Goal: Find specific page/section: Find specific page/section

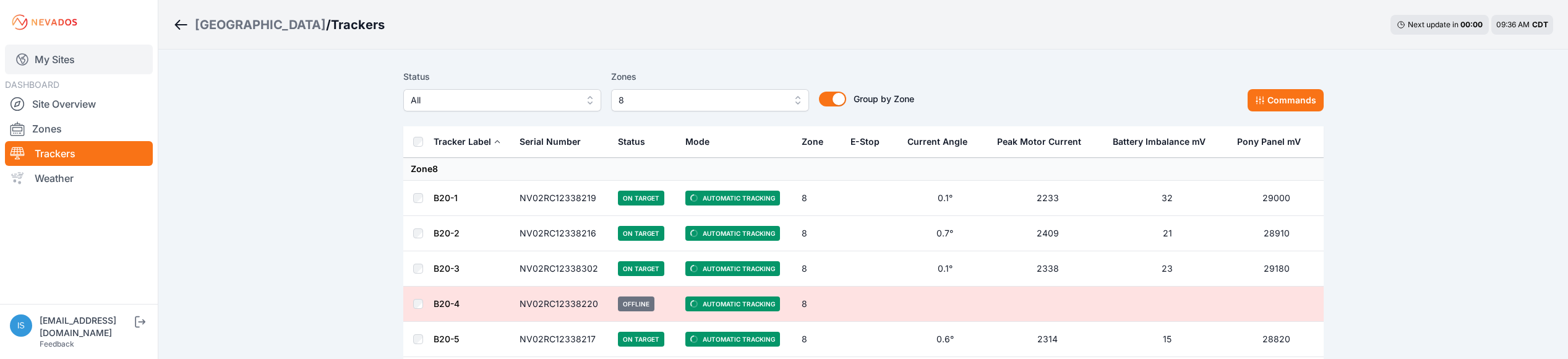
click at [41, 56] on link "My Sites" at bounding box center [79, 59] width 148 height 30
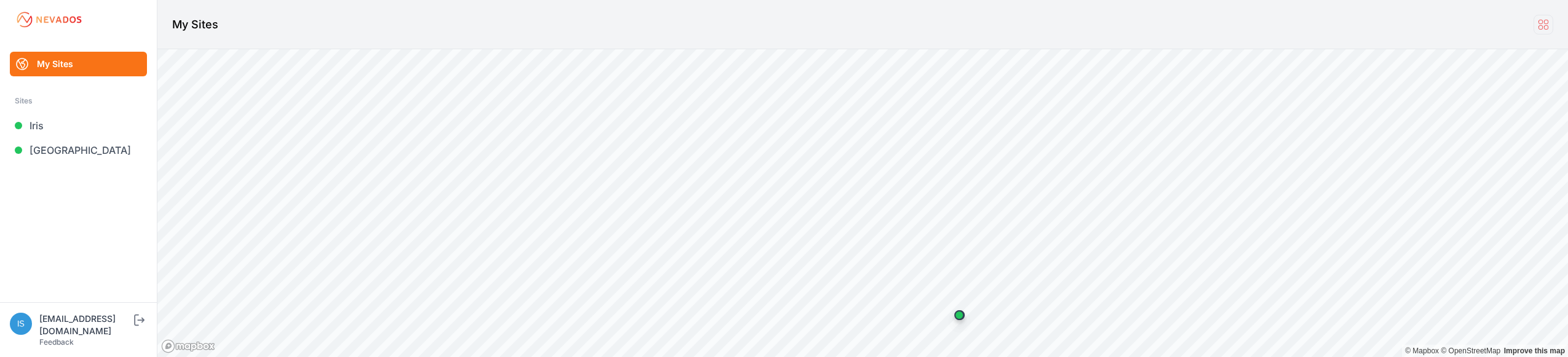
click at [1546, 24] on icon at bounding box center [1544, 24] width 13 height 13
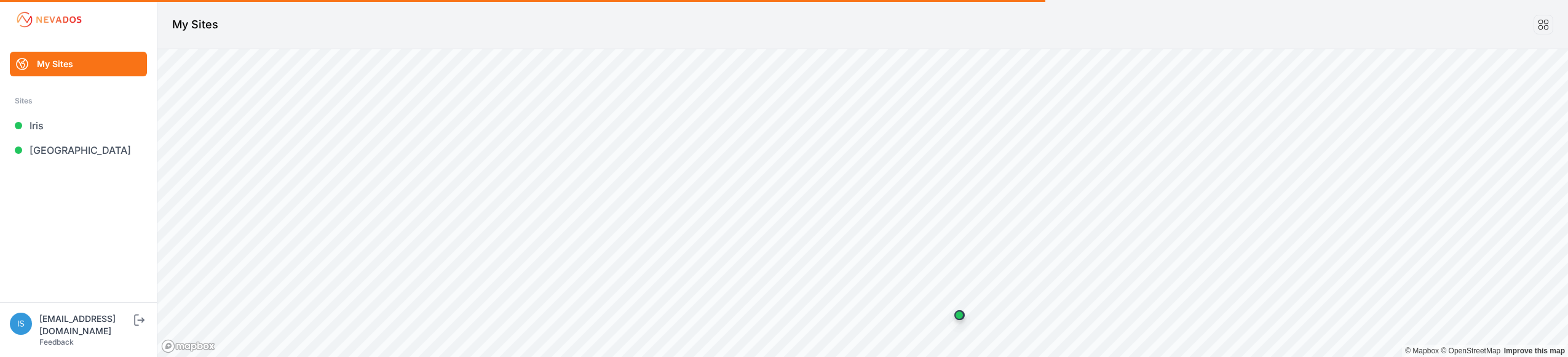
click at [48, 21] on img at bounding box center [49, 19] width 69 height 20
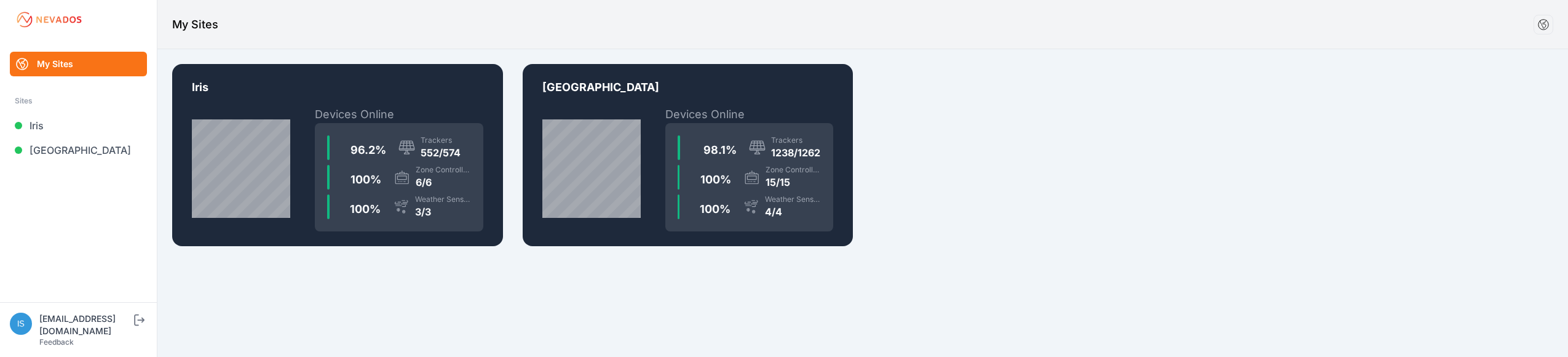
click at [48, 24] on img at bounding box center [49, 19] width 69 height 20
click at [50, 19] on img at bounding box center [49, 19] width 69 height 20
click at [137, 328] on icon "submit" at bounding box center [139, 320] width 15 height 15
